Goal: Task Accomplishment & Management: Manage account settings

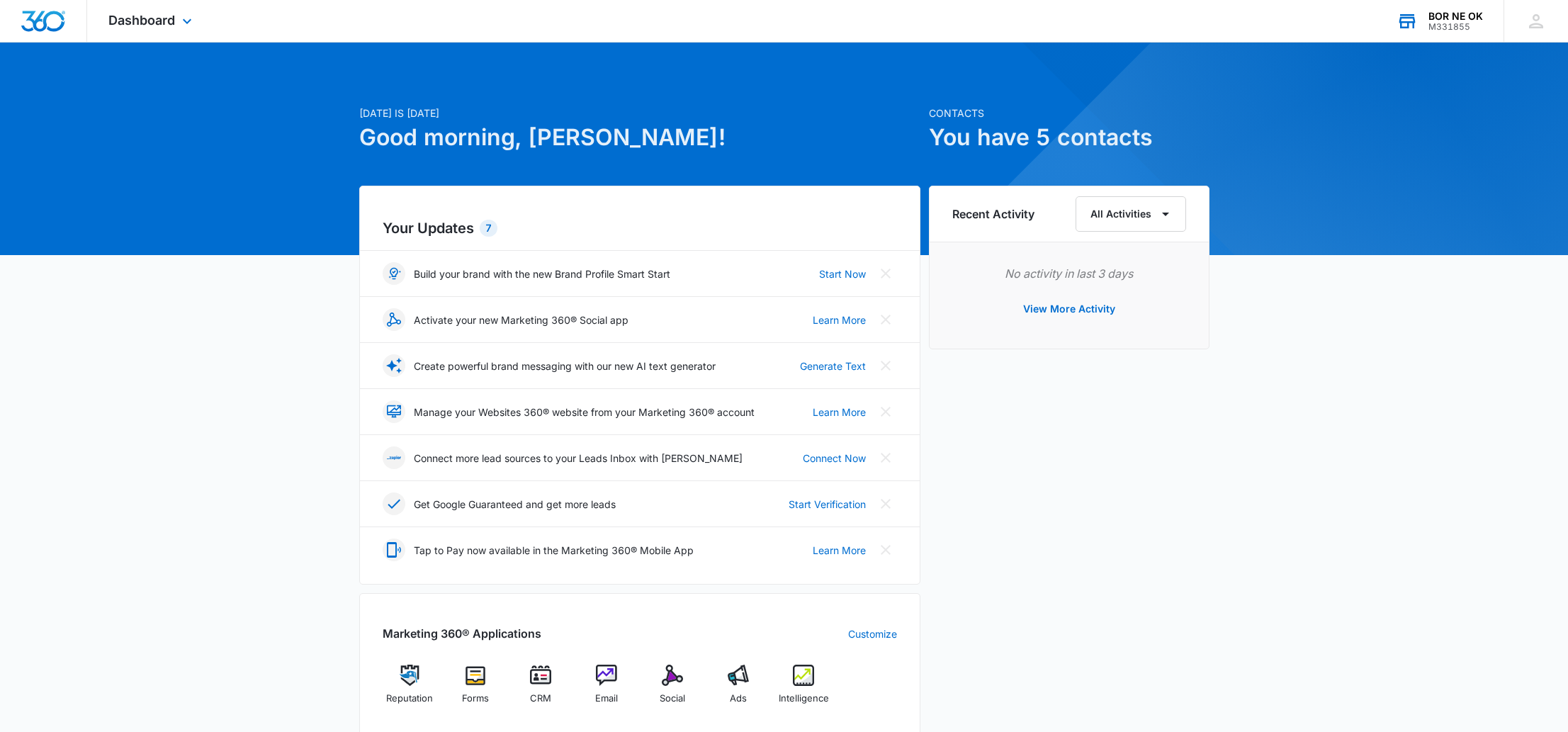
click at [1439, 23] on div "M331855" at bounding box center [1456, 27] width 54 height 10
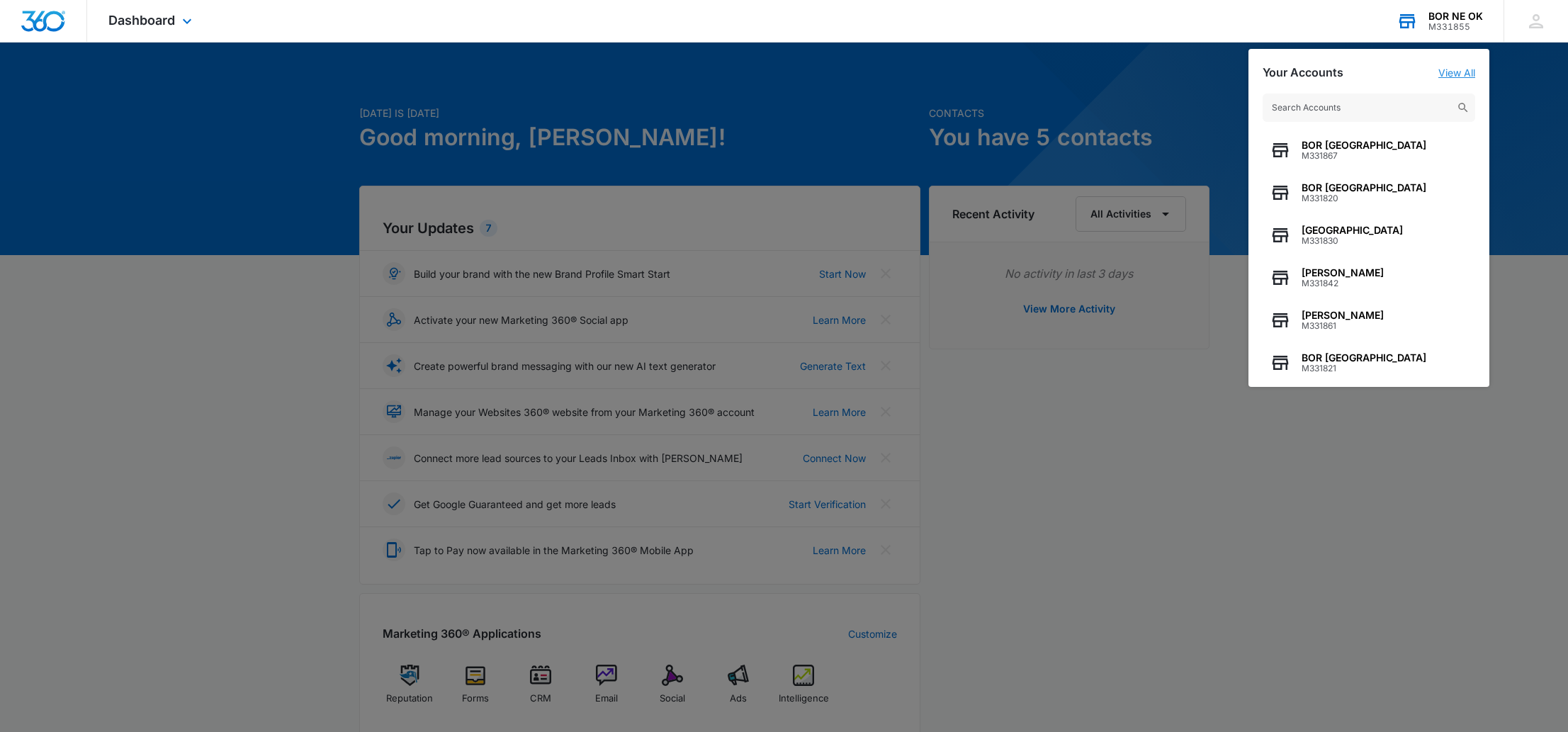
click at [1458, 71] on link "View All" at bounding box center [1457, 73] width 37 height 12
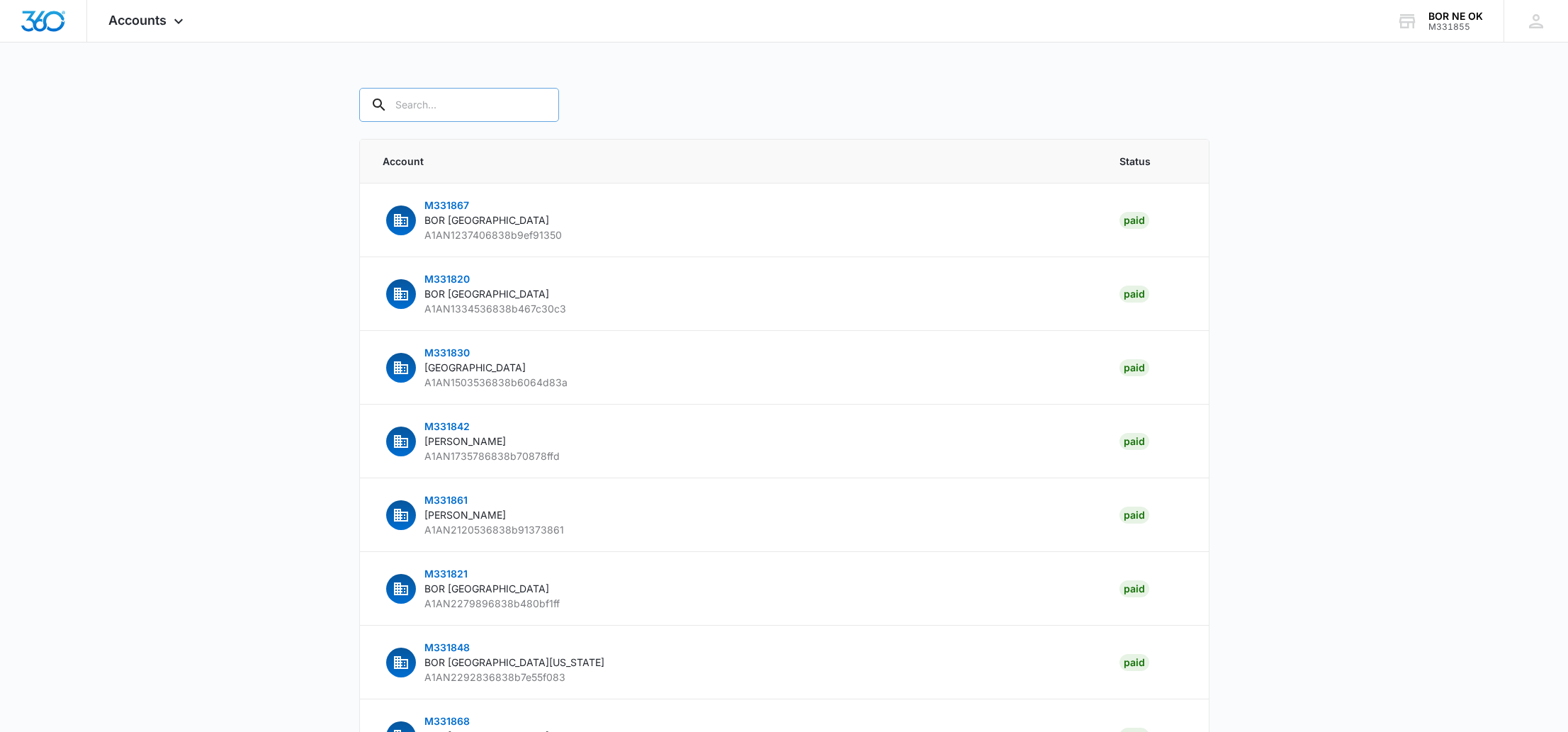
click at [528, 114] on div at bounding box center [538, 105] width 22 height 34
click at [461, 105] on input "text" at bounding box center [459, 105] width 200 height 34
type input "best option restoration"
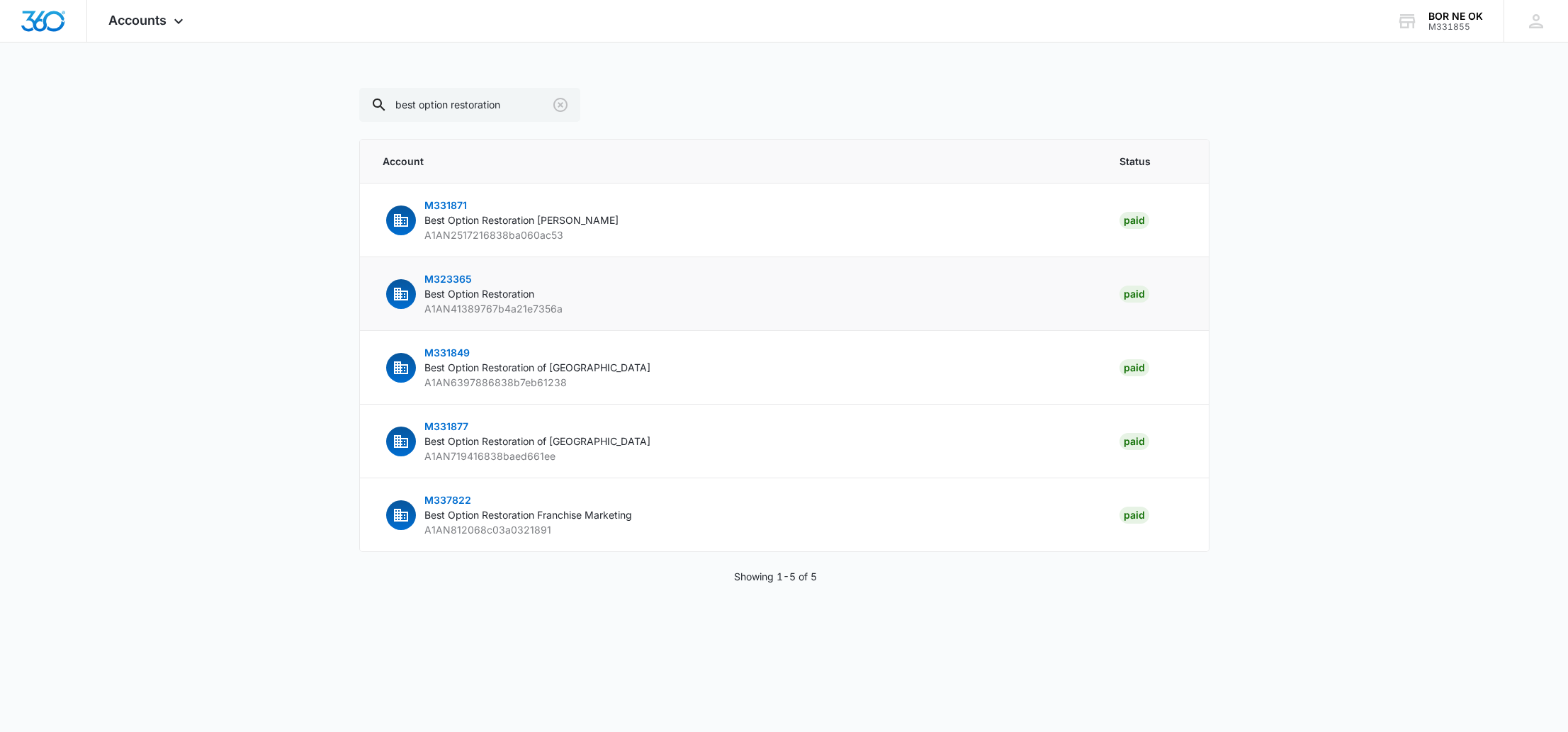
click at [447, 278] on span "M323365" at bounding box center [447, 279] width 47 height 12
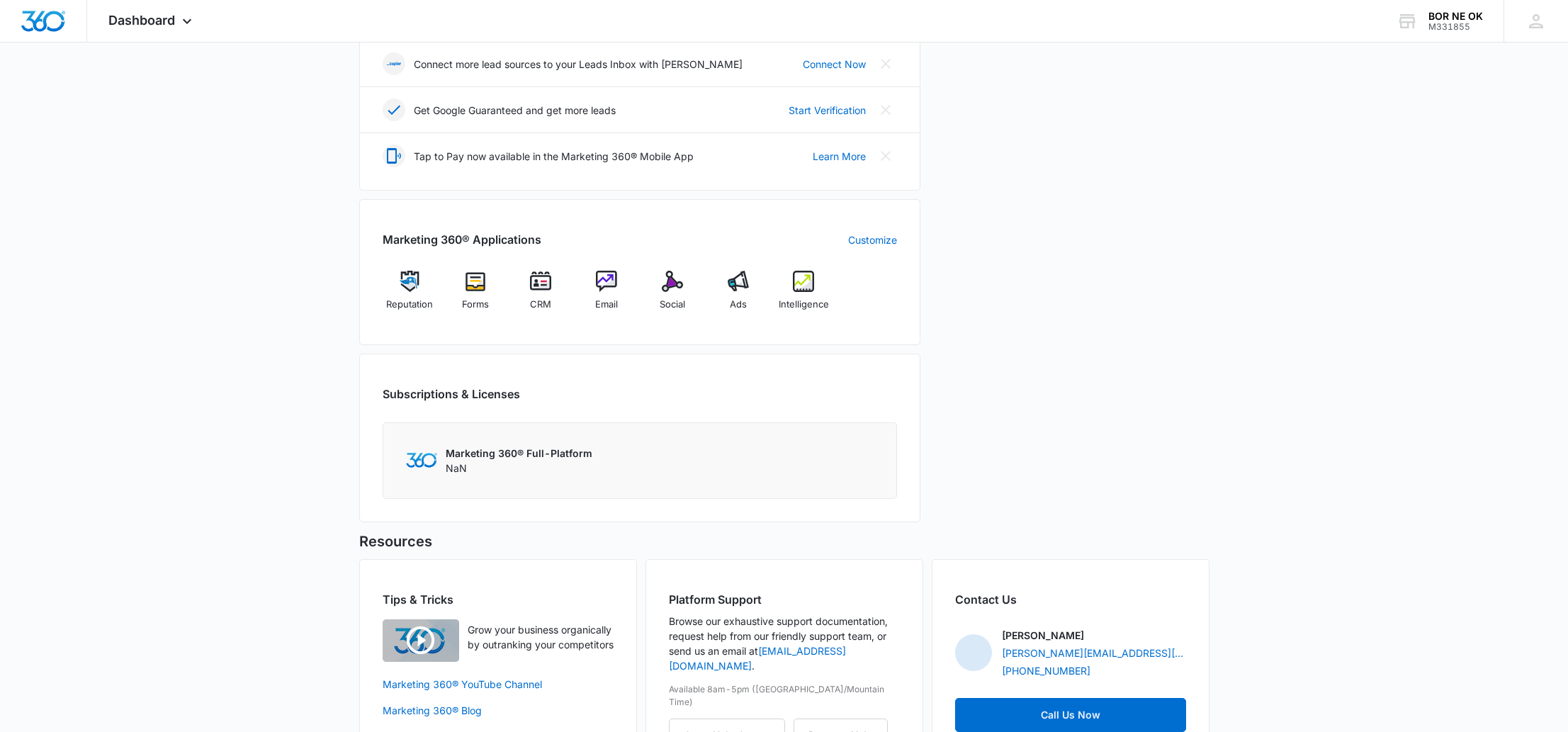
scroll to position [388, 0]
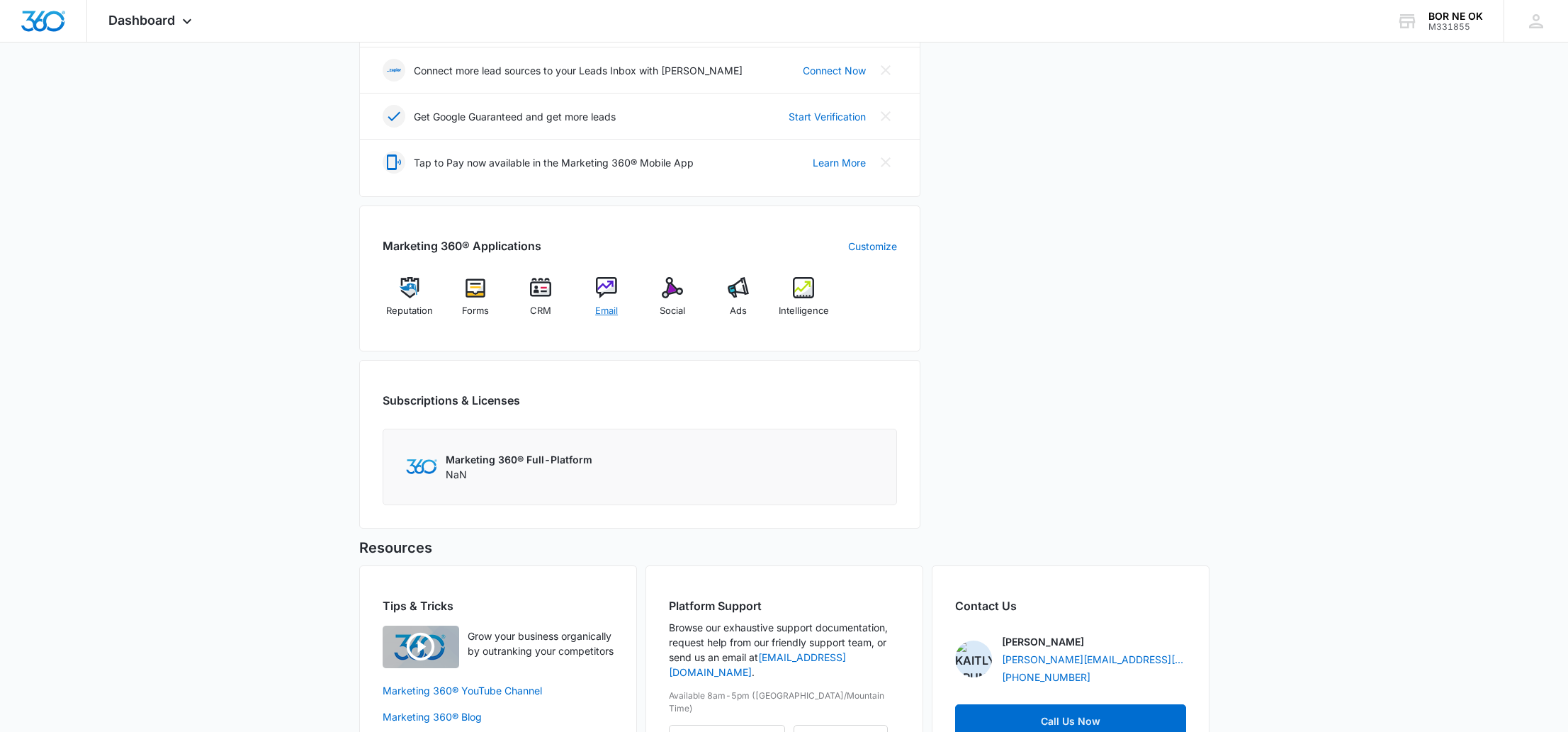
click at [611, 294] on img at bounding box center [607, 288] width 21 height 21
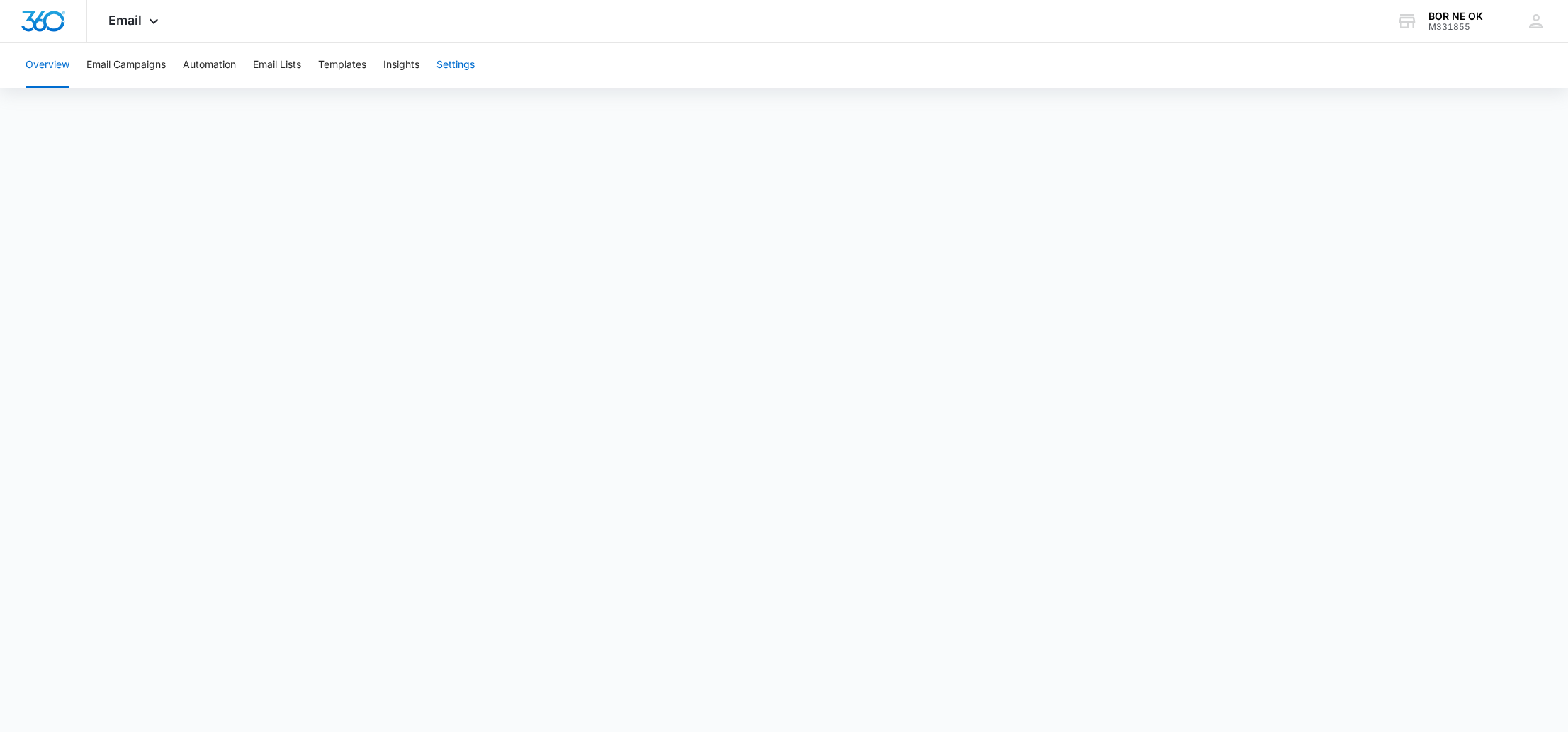
click at [449, 68] on button "Settings" at bounding box center [456, 65] width 38 height 45
click at [1469, 22] on div "M331855" at bounding box center [1456, 27] width 54 height 10
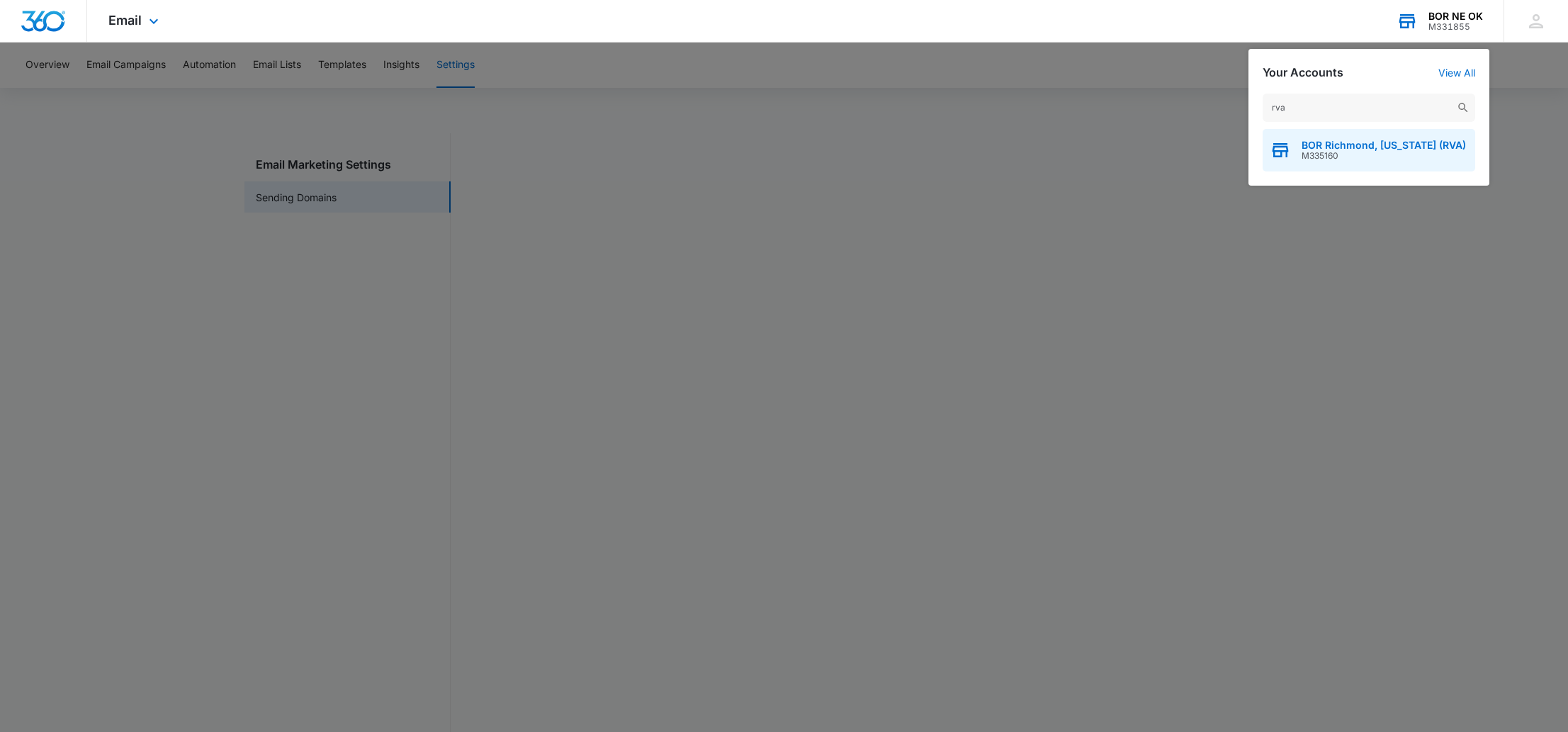
type input "rva"
click at [1398, 152] on span "M335160" at bounding box center [1383, 155] width 164 height 10
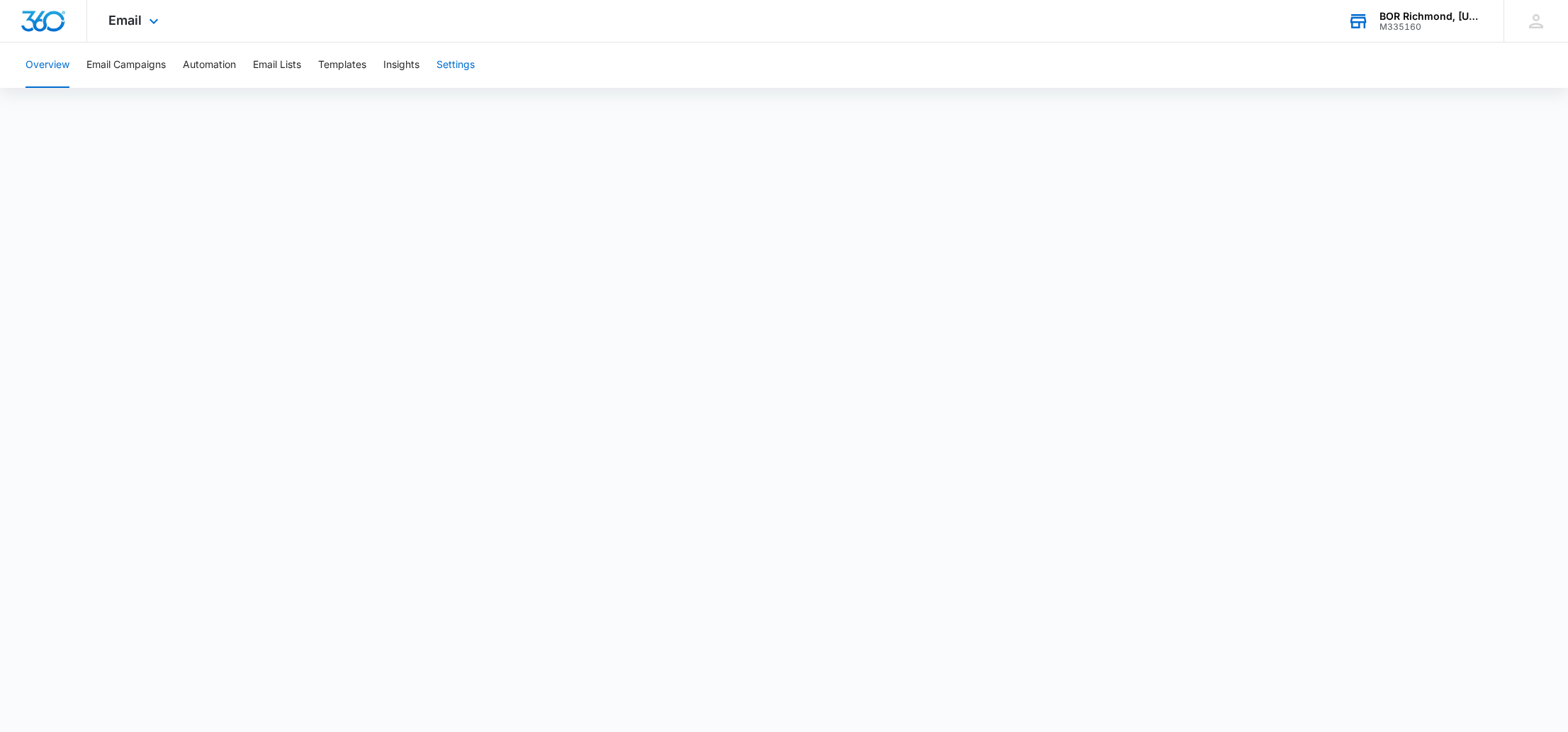
click at [471, 62] on button "Settings" at bounding box center [456, 65] width 38 height 45
